Goal: Understand process/instructions

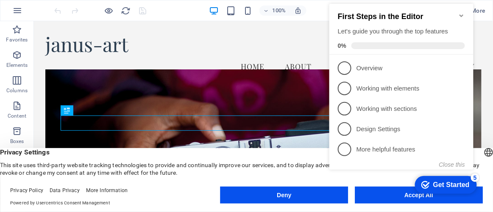
click at [391, 197] on div "checkmark Get Started 5 First Steps in the Editor Let's guide you through the t…" at bounding box center [403, 95] width 154 height 206
click at [409, 197] on div "checkmark Get Started 5 First Steps in the Editor Let's guide you through the t…" at bounding box center [403, 95] width 154 height 206
click at [414, 194] on div "checkmark Get Started 5 First Steps in the Editor Let's guide you through the t…" at bounding box center [403, 95] width 154 height 206
click at [434, 185] on div "Get Started" at bounding box center [451, 186] width 36 height 8
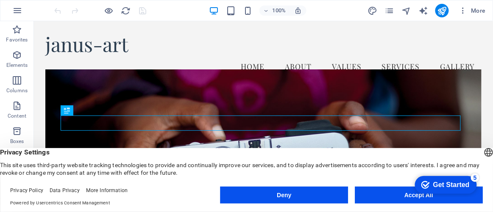
click at [407, 194] on button "Accept All" at bounding box center [419, 195] width 128 height 17
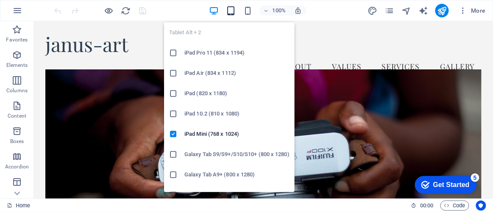
click at [231, 8] on icon "button" at bounding box center [231, 11] width 10 height 10
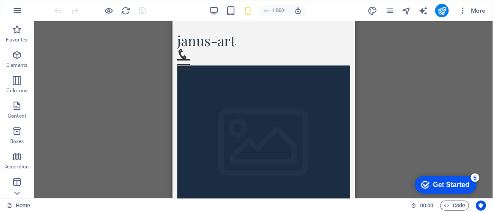
click at [459, 100] on div "Drag here to replace the existing content. Press “Ctrl” if you want to create a…" at bounding box center [263, 110] width 459 height 178
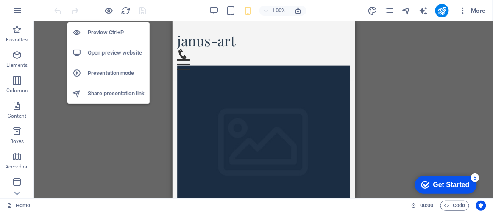
click at [106, 31] on h6 "Preview Ctrl+P" at bounding box center [116, 33] width 57 height 10
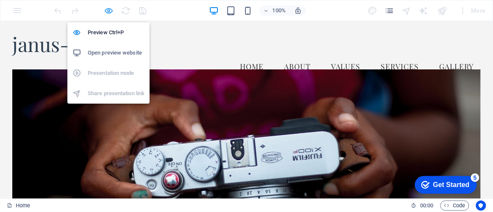
click at [110, 8] on icon "button" at bounding box center [109, 11] width 10 height 10
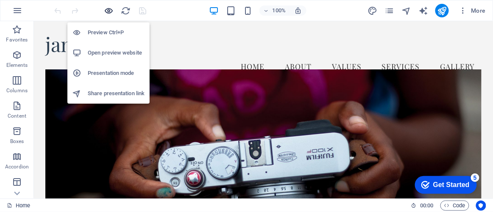
click at [111, 10] on icon "button" at bounding box center [109, 11] width 10 height 10
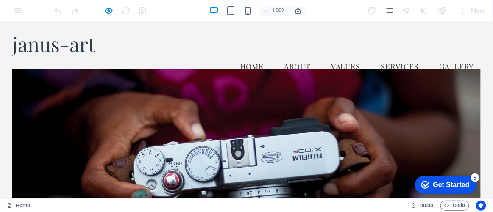
click at [449, 184] on div "Get Started" at bounding box center [451, 185] width 36 height 8
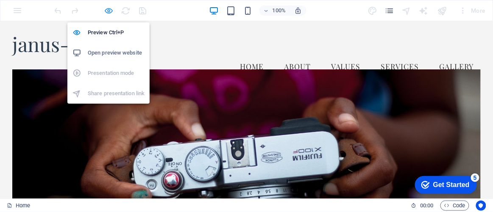
click at [108, 9] on icon "button" at bounding box center [109, 11] width 10 height 10
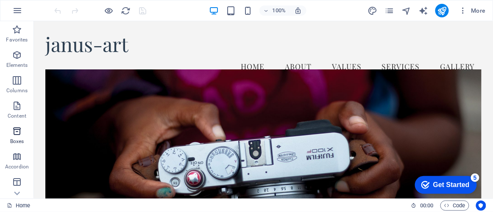
click at [16, 133] on icon "button" at bounding box center [17, 131] width 10 height 10
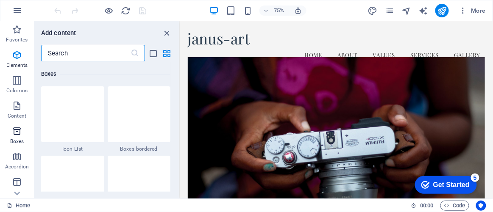
scroll to position [2338, 0]
